Goal: Information Seeking & Learning: Learn about a topic

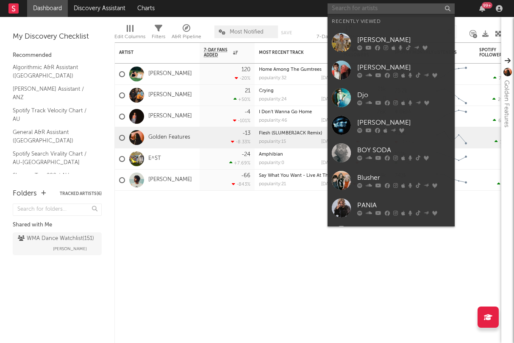
click at [372, 7] on input "text" at bounding box center [391, 8] width 127 height 11
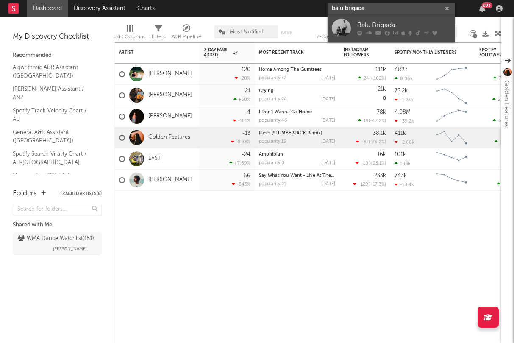
type input "balu brigada"
click at [378, 20] on link "Balu Brigada" at bounding box center [391, 28] width 127 height 28
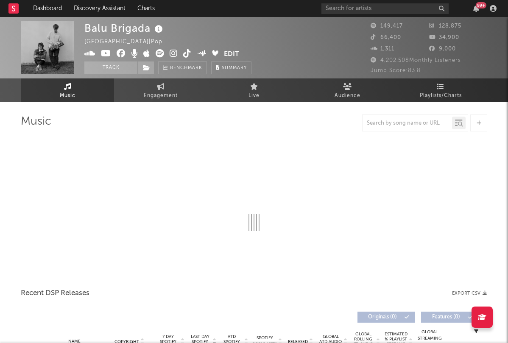
select select "6m"
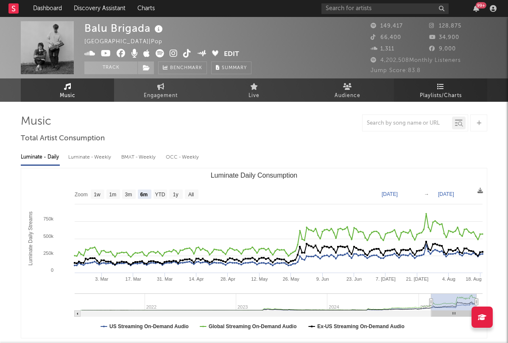
click at [444, 97] on span "Playlists/Charts" at bounding box center [441, 96] width 42 height 10
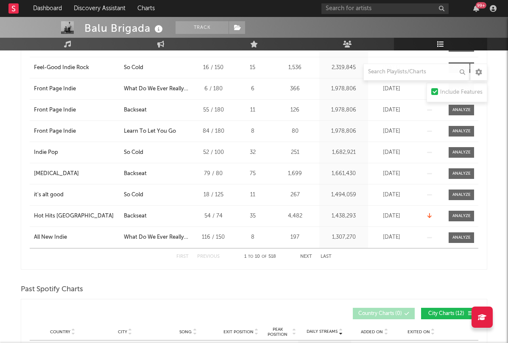
scroll to position [127, 0]
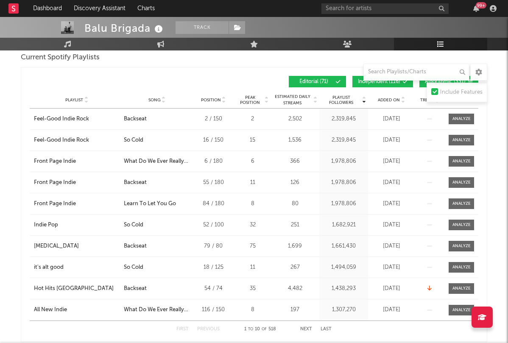
click at [399, 100] on span "Added On" at bounding box center [389, 100] width 22 height 5
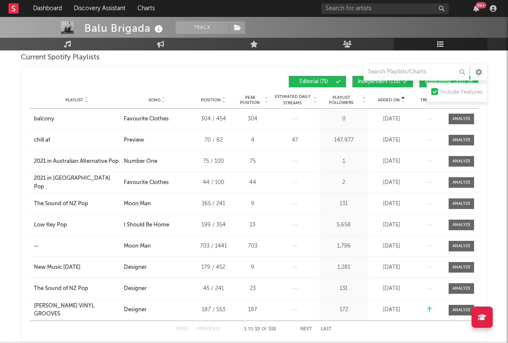
click at [399, 100] on span "Added On" at bounding box center [389, 100] width 22 height 5
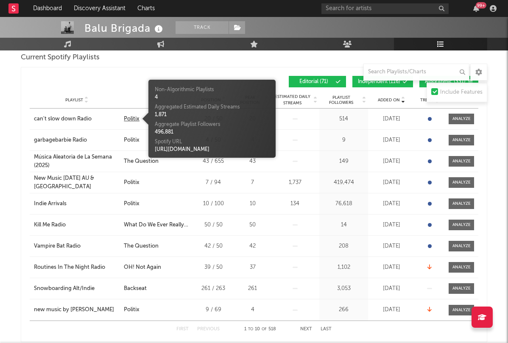
click at [134, 119] on div "Politix" at bounding box center [132, 119] width 16 height 8
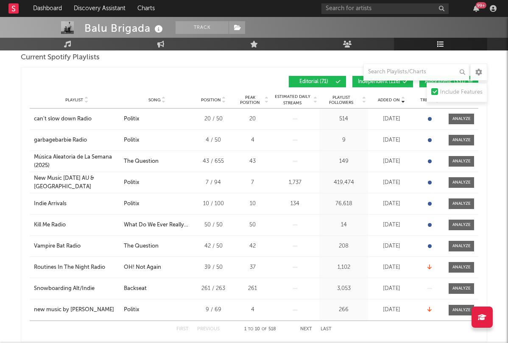
click at [166, 69] on div "Added On Playlist Song Position Peak Position Playlist Followers Added On Trend…" at bounding box center [254, 204] width 467 height 275
